Goal: Information Seeking & Learning: Learn about a topic

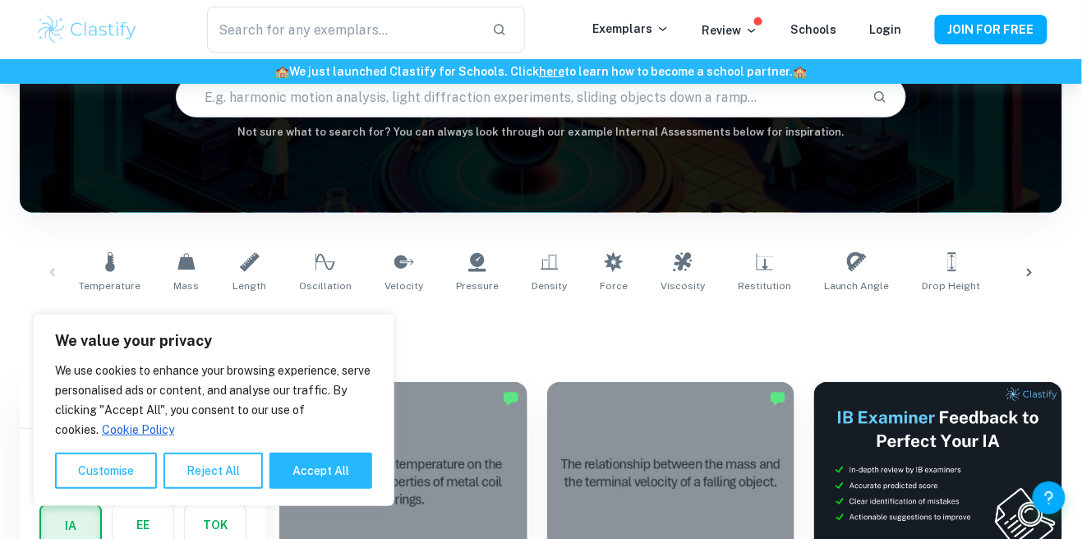
scroll to position [178, 0]
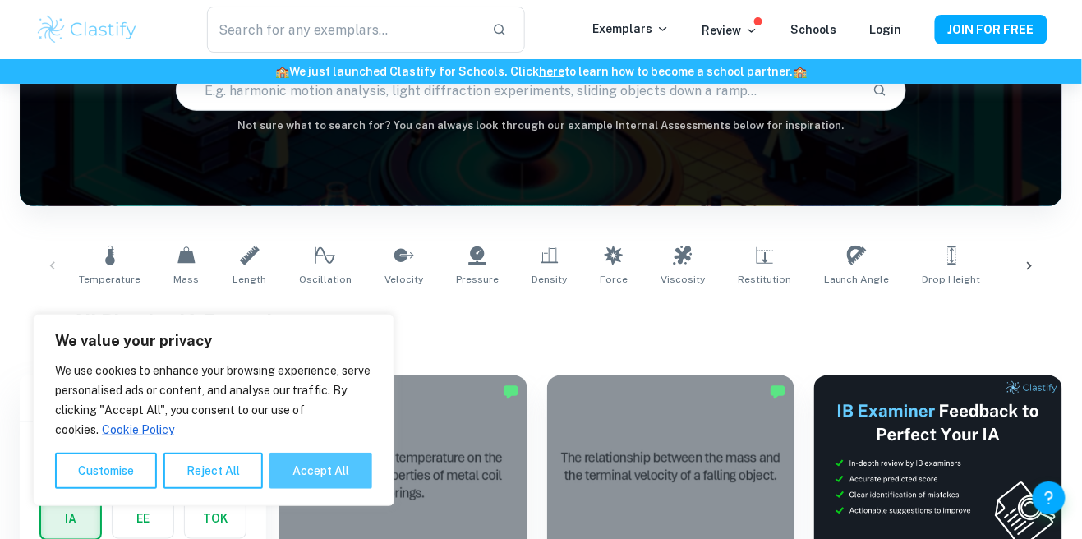
click at [345, 471] on button "Accept All" at bounding box center [321, 471] width 103 height 36
checkbox input "true"
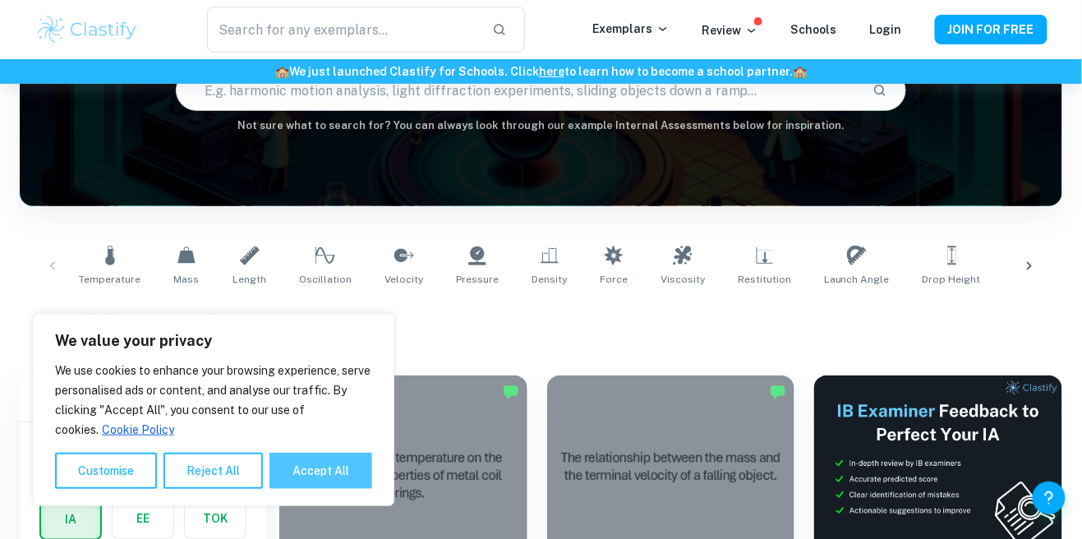
checkbox input "true"
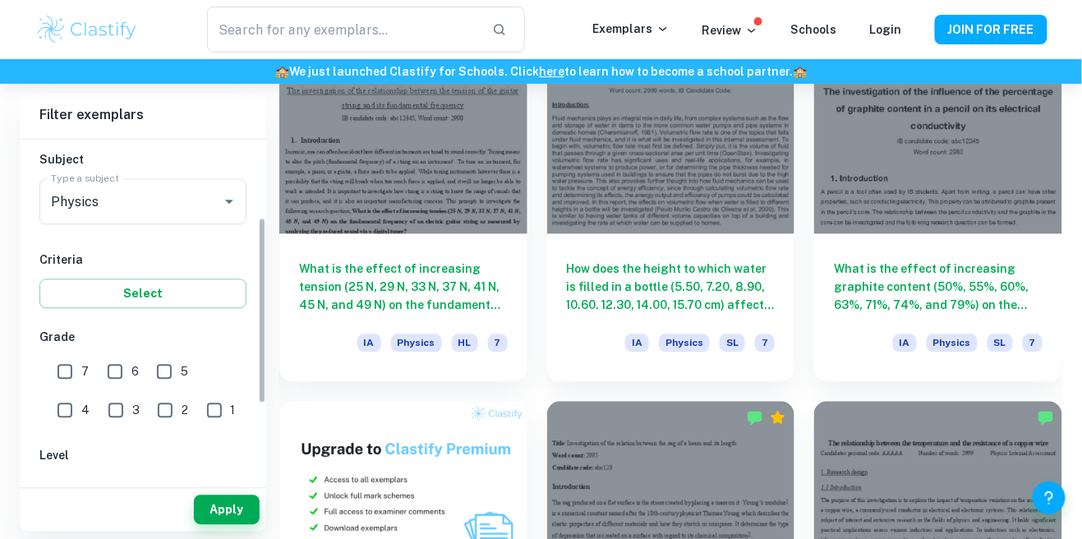
scroll to position [175, 0]
click at [81, 396] on input "4" at bounding box center [64, 412] width 33 height 33
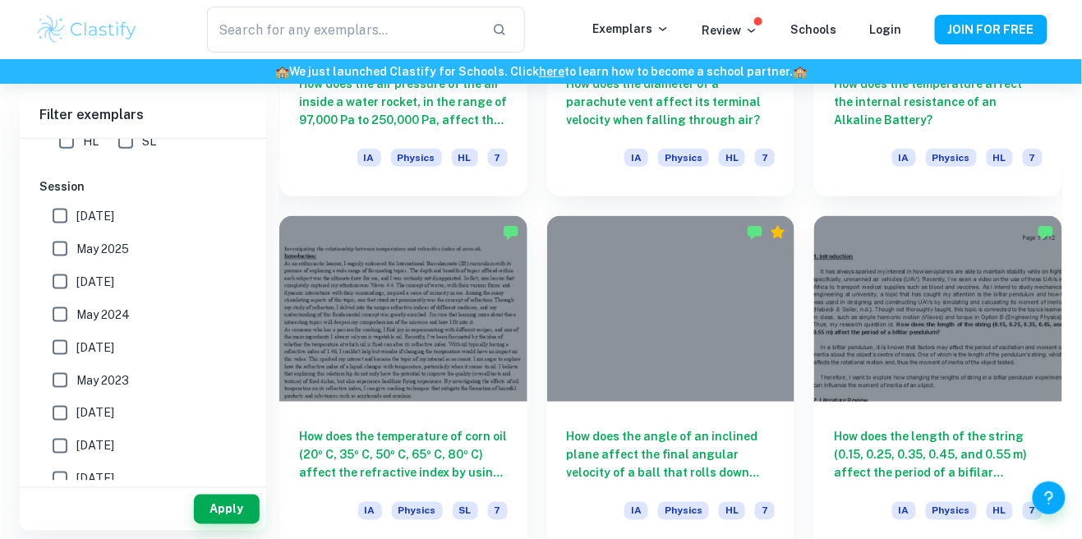
scroll to position [2206, 0]
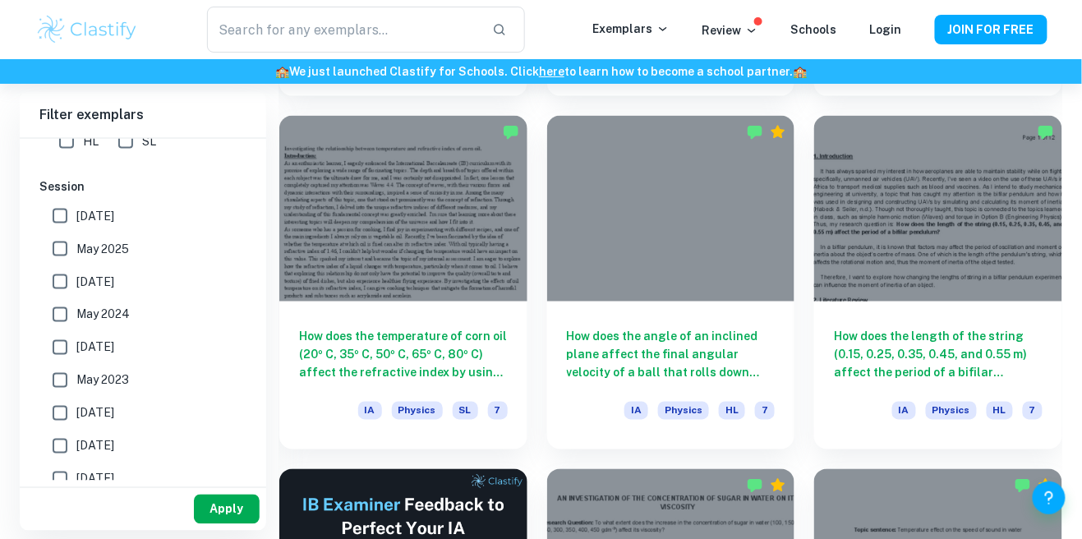
click at [225, 524] on button "Apply" at bounding box center [227, 510] width 66 height 30
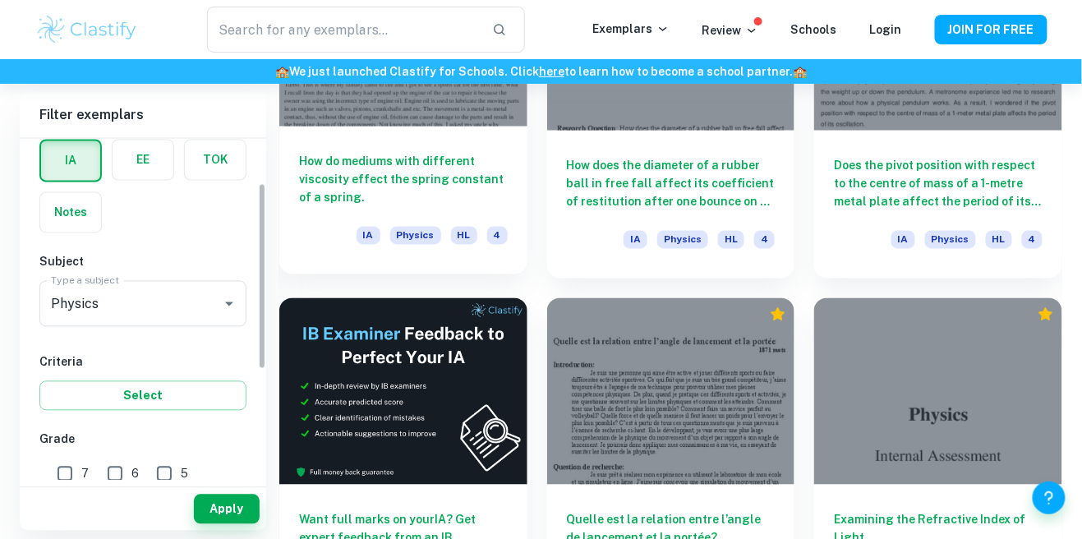
scroll to position [307, 0]
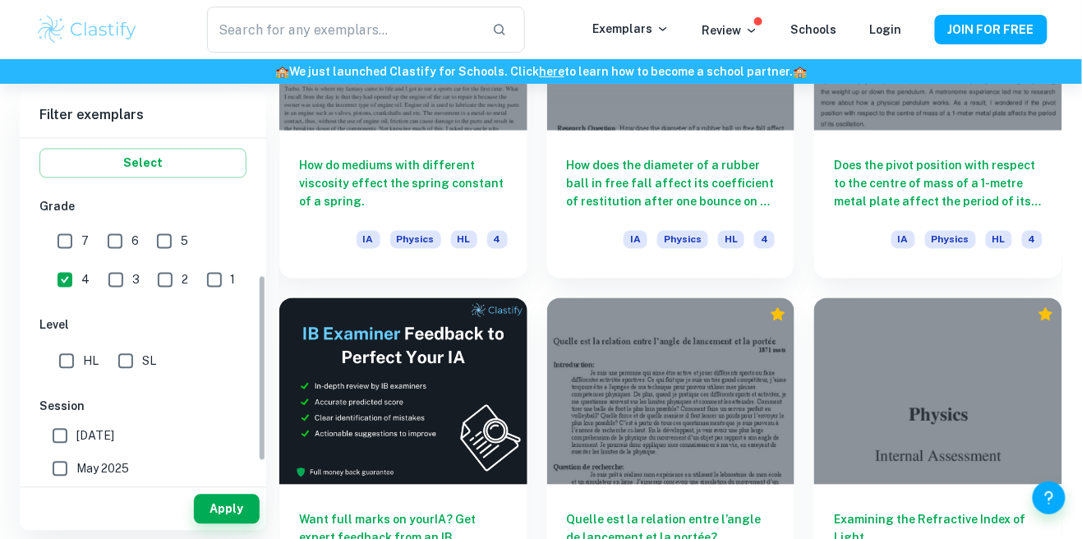
click at [81, 264] on input "4" at bounding box center [64, 280] width 33 height 33
checkbox input "false"
click at [198, 289] on input "1" at bounding box center [214, 280] width 33 height 33
checkbox input "true"
click at [232, 524] on button "Apply" at bounding box center [227, 510] width 66 height 30
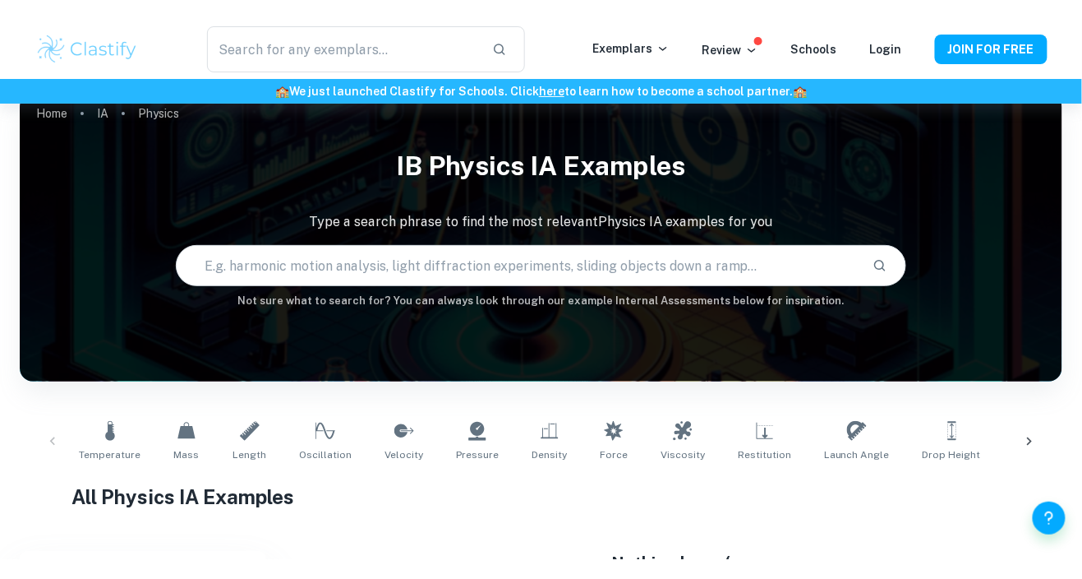
scroll to position [0, 0]
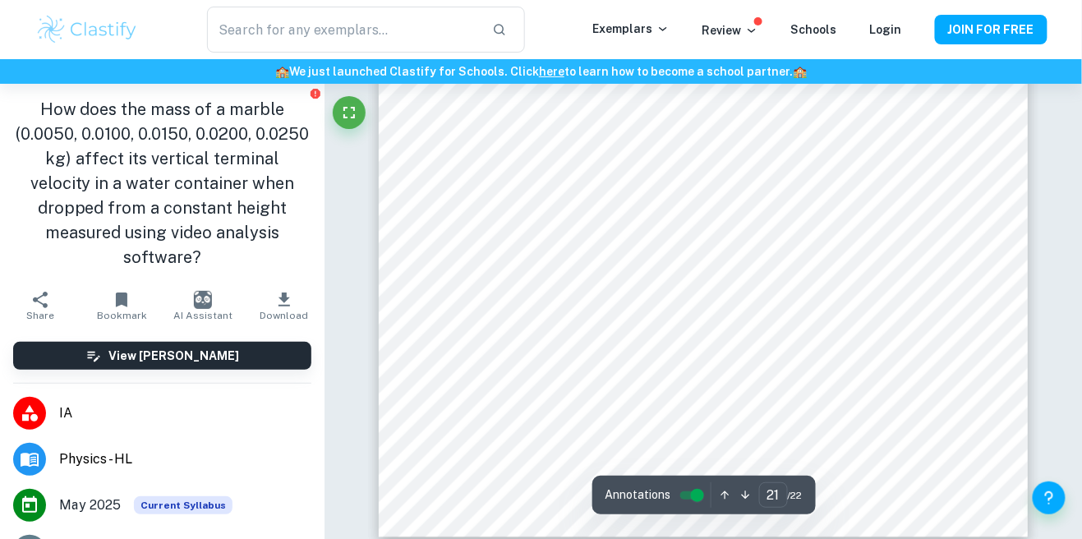
scroll to position [20474, 0]
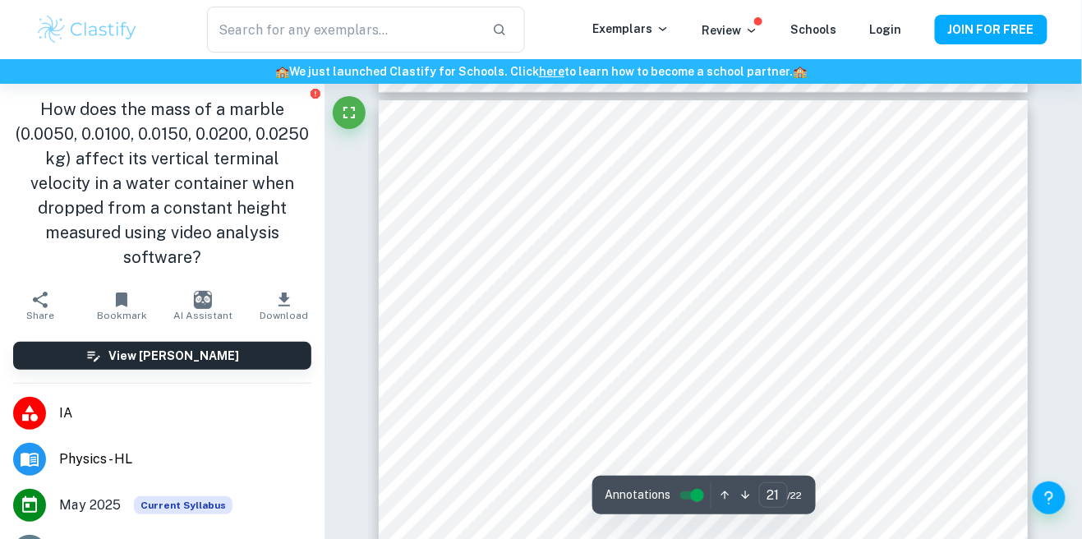
type input "22"
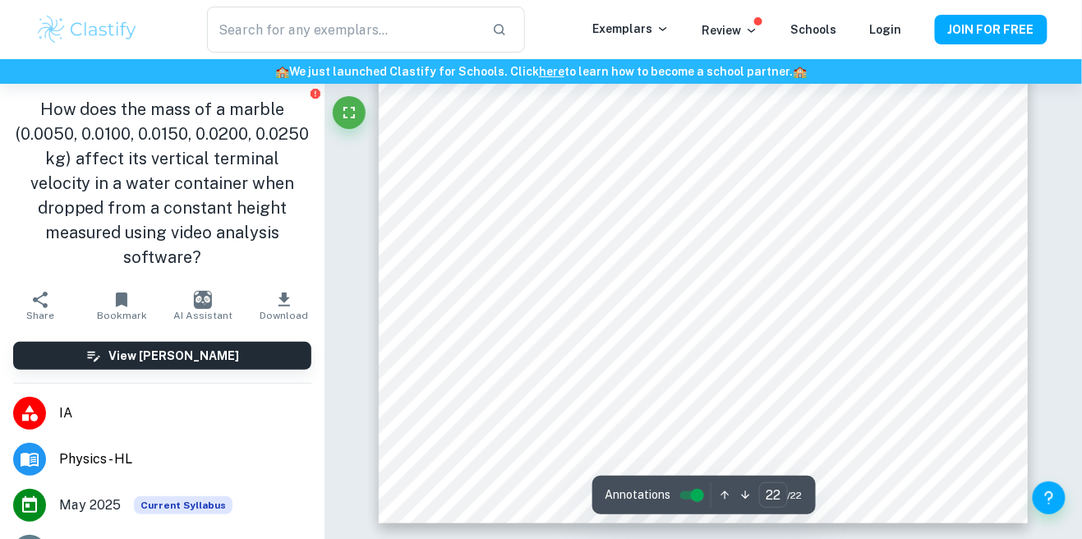
scroll to position [20435, 0]
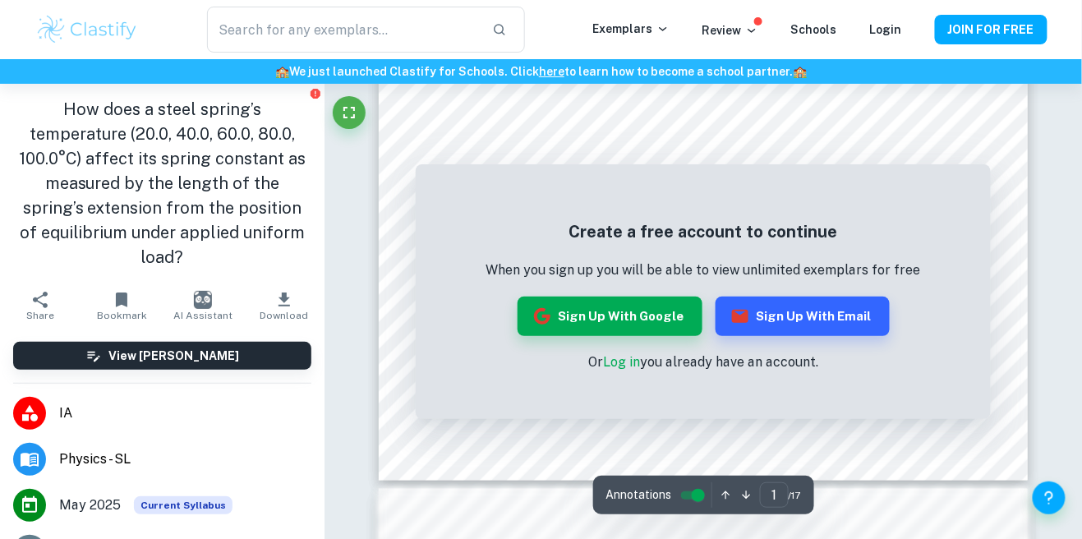
scroll to position [538, 0]
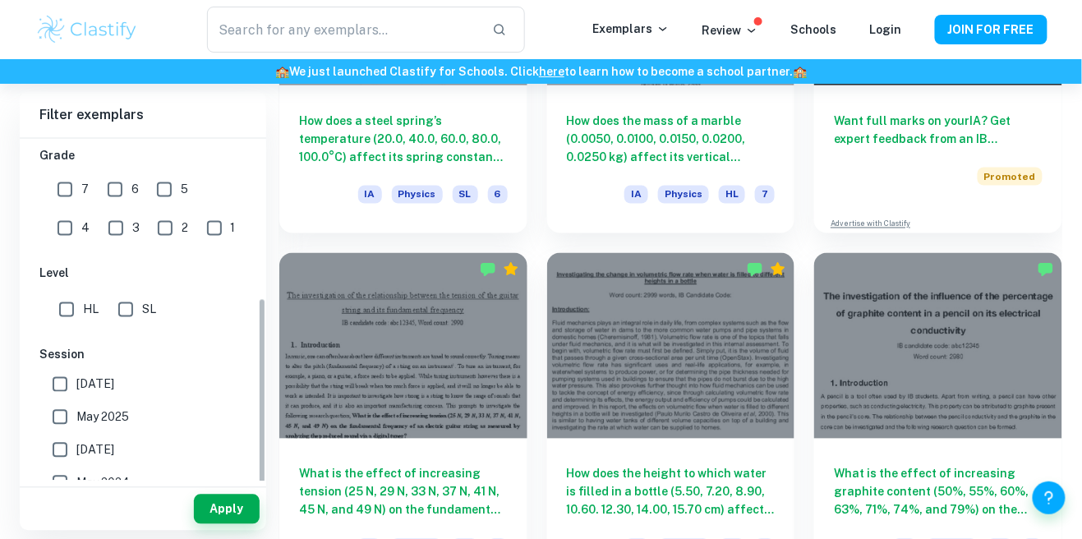
scroll to position [360, 0]
click at [198, 228] on input "1" at bounding box center [214, 227] width 33 height 33
checkbox input "true"
click at [149, 219] on input "2" at bounding box center [165, 227] width 33 height 33
checkbox input "true"
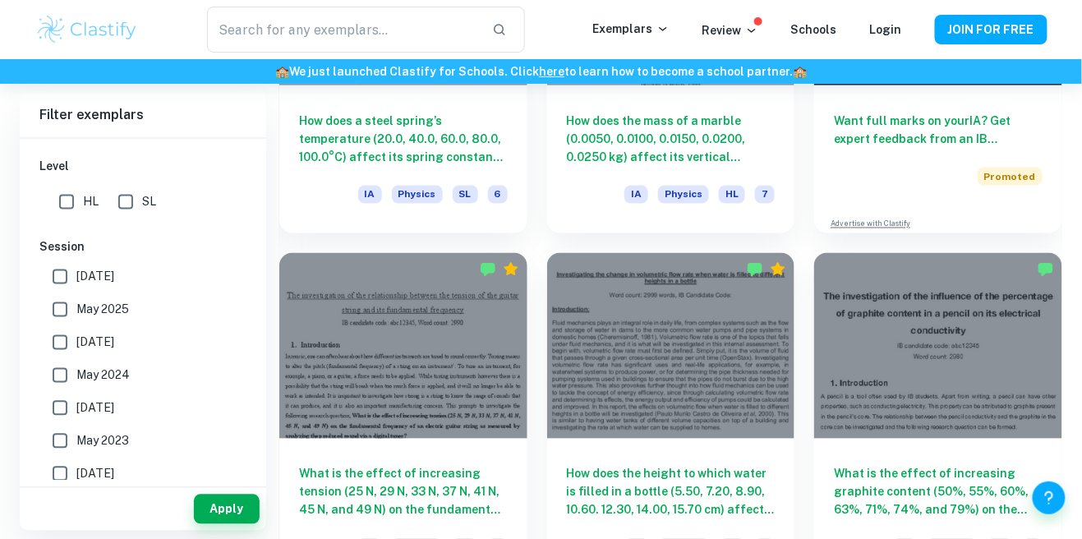
scroll to position [528, 0]
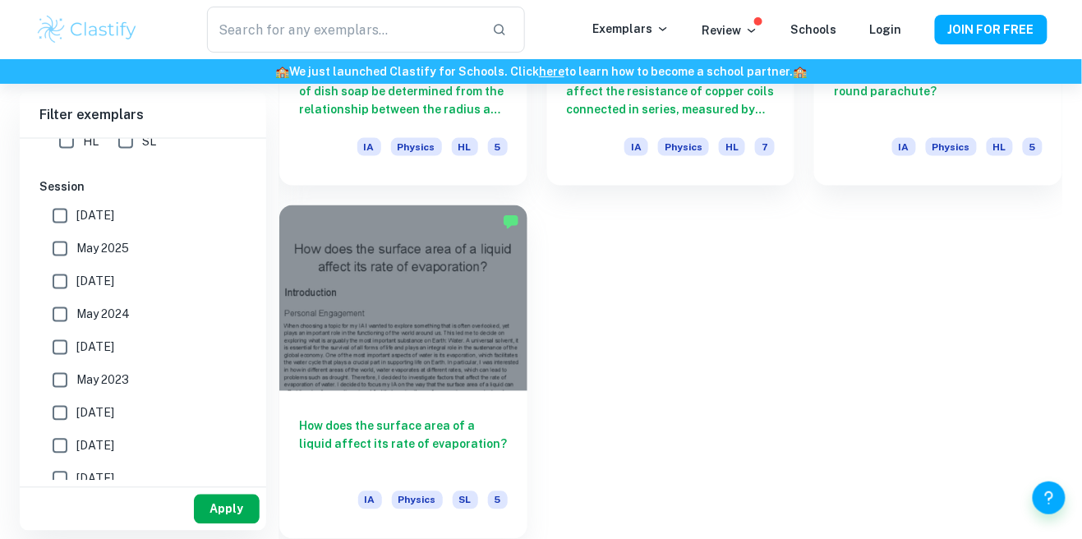
click at [239, 517] on button "Apply" at bounding box center [227, 510] width 66 height 30
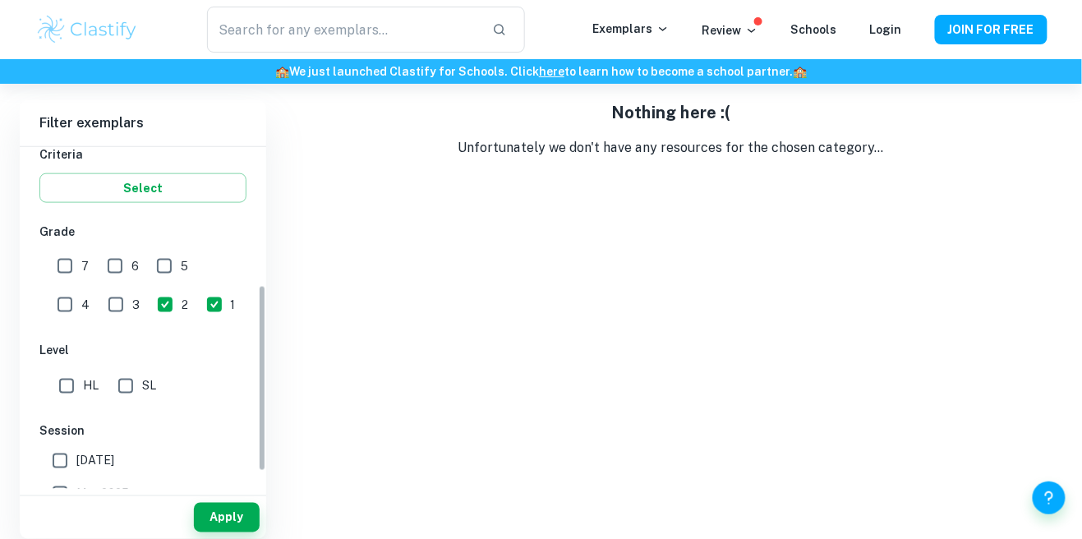
scroll to position [222, 0]
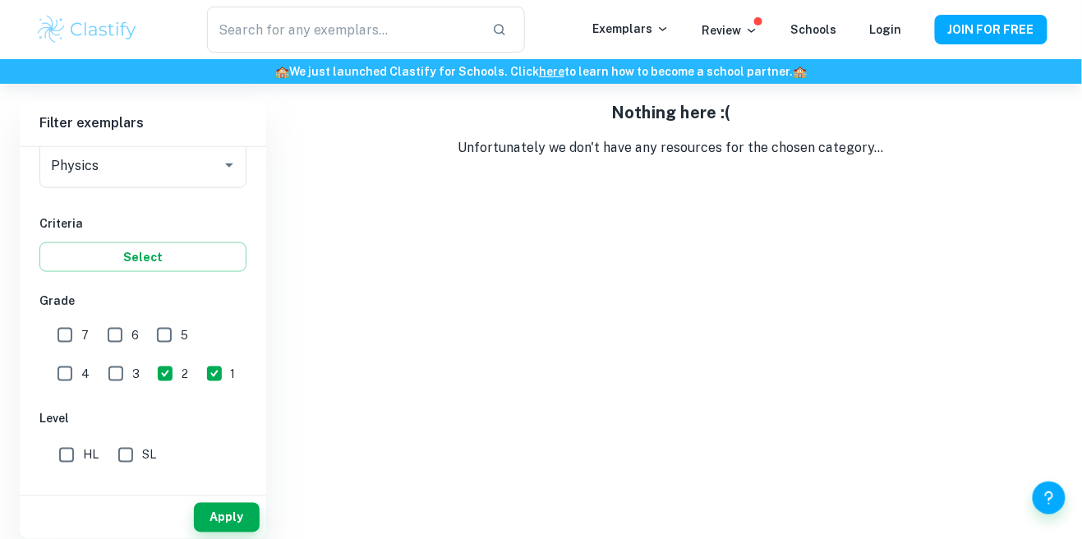
click at [99, 358] on input "3" at bounding box center [115, 374] width 33 height 33
checkbox input "true"
click at [241, 528] on button "Apply" at bounding box center [227, 518] width 66 height 30
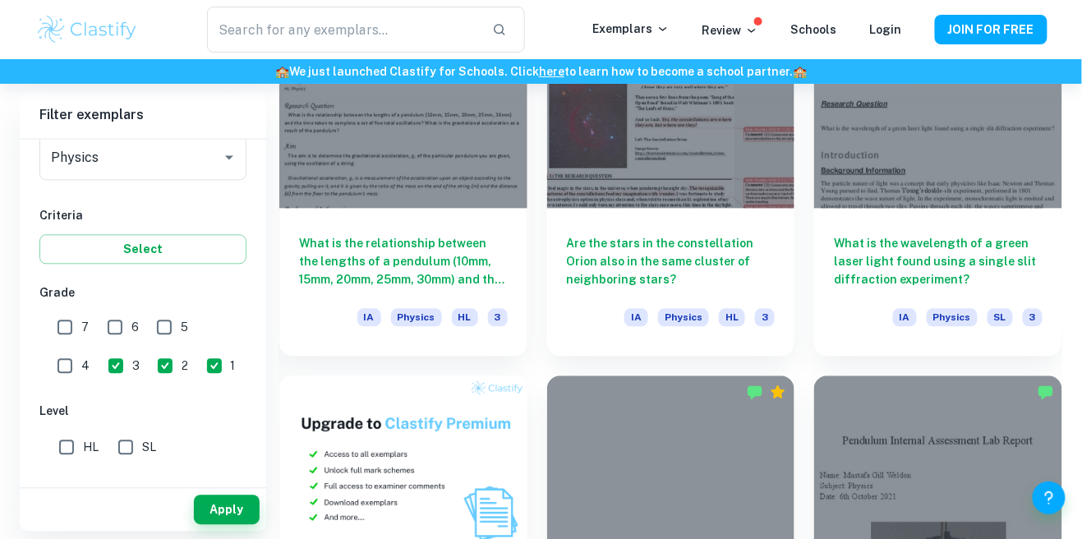
scroll to position [887, 0]
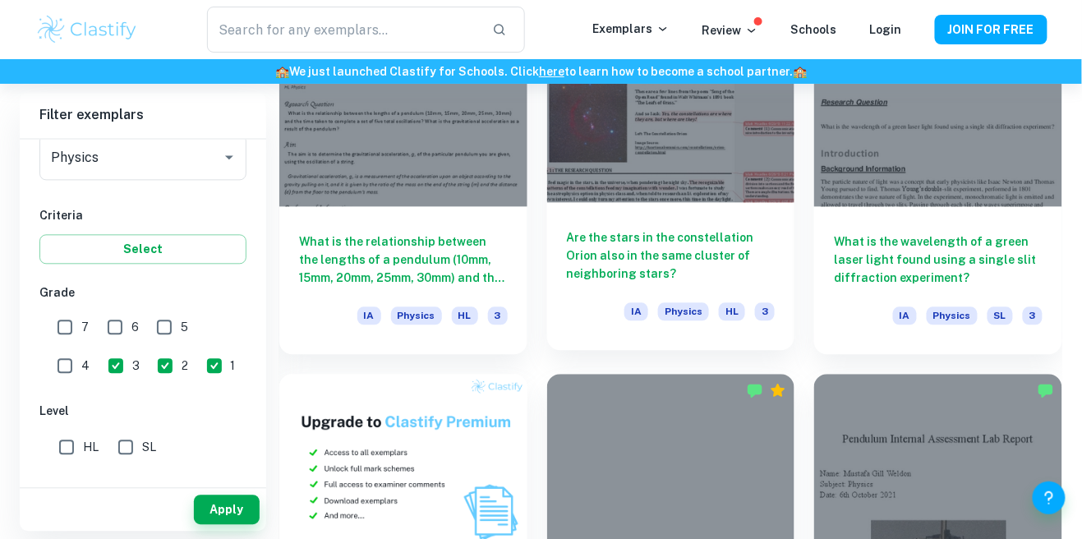
click at [719, 164] on div at bounding box center [671, 109] width 248 height 186
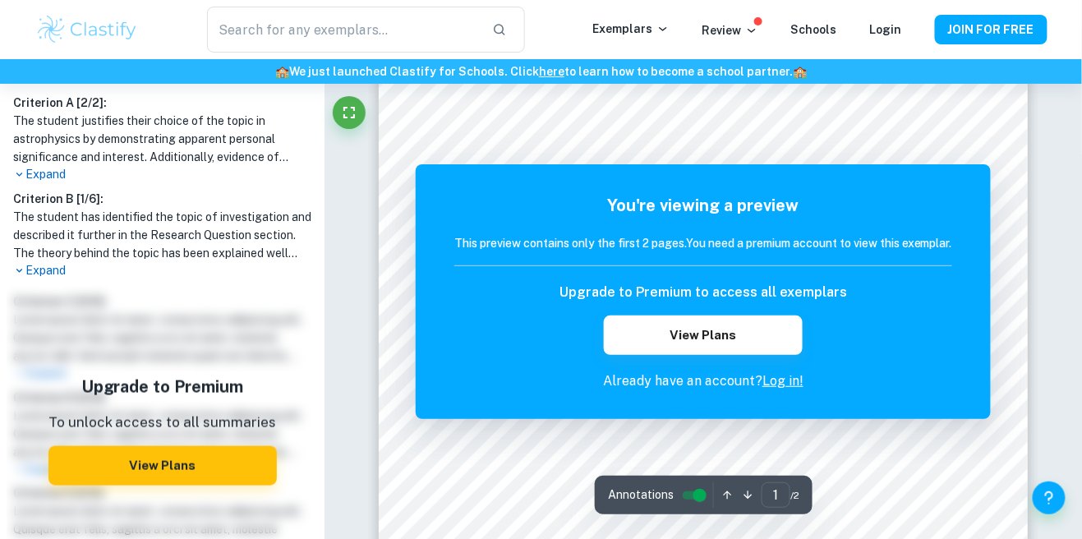
scroll to position [46, 0]
click at [795, 384] on link "Log in!" at bounding box center [783, 381] width 41 height 16
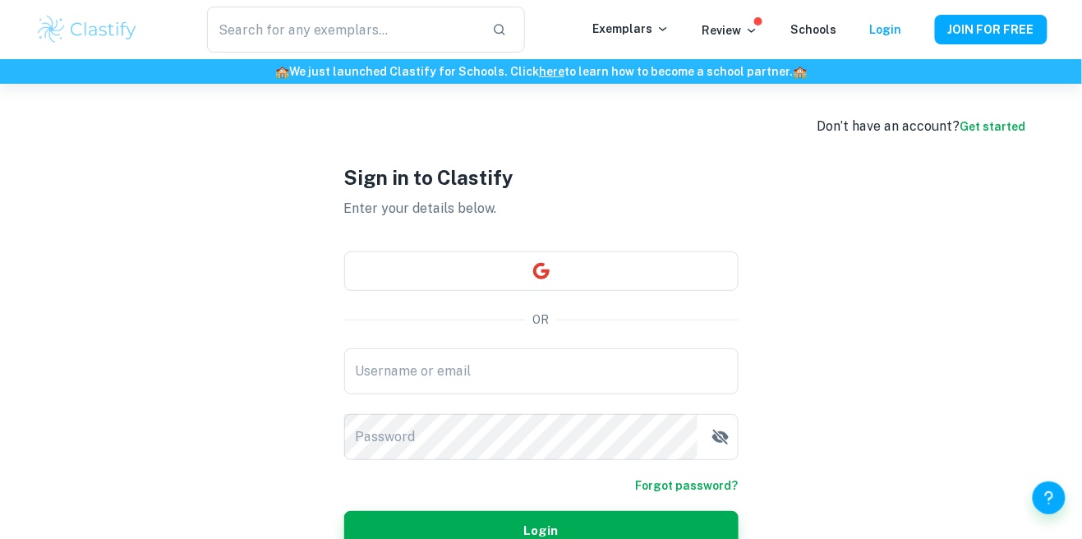
scroll to position [46, 0]
